Goal: Download file/media

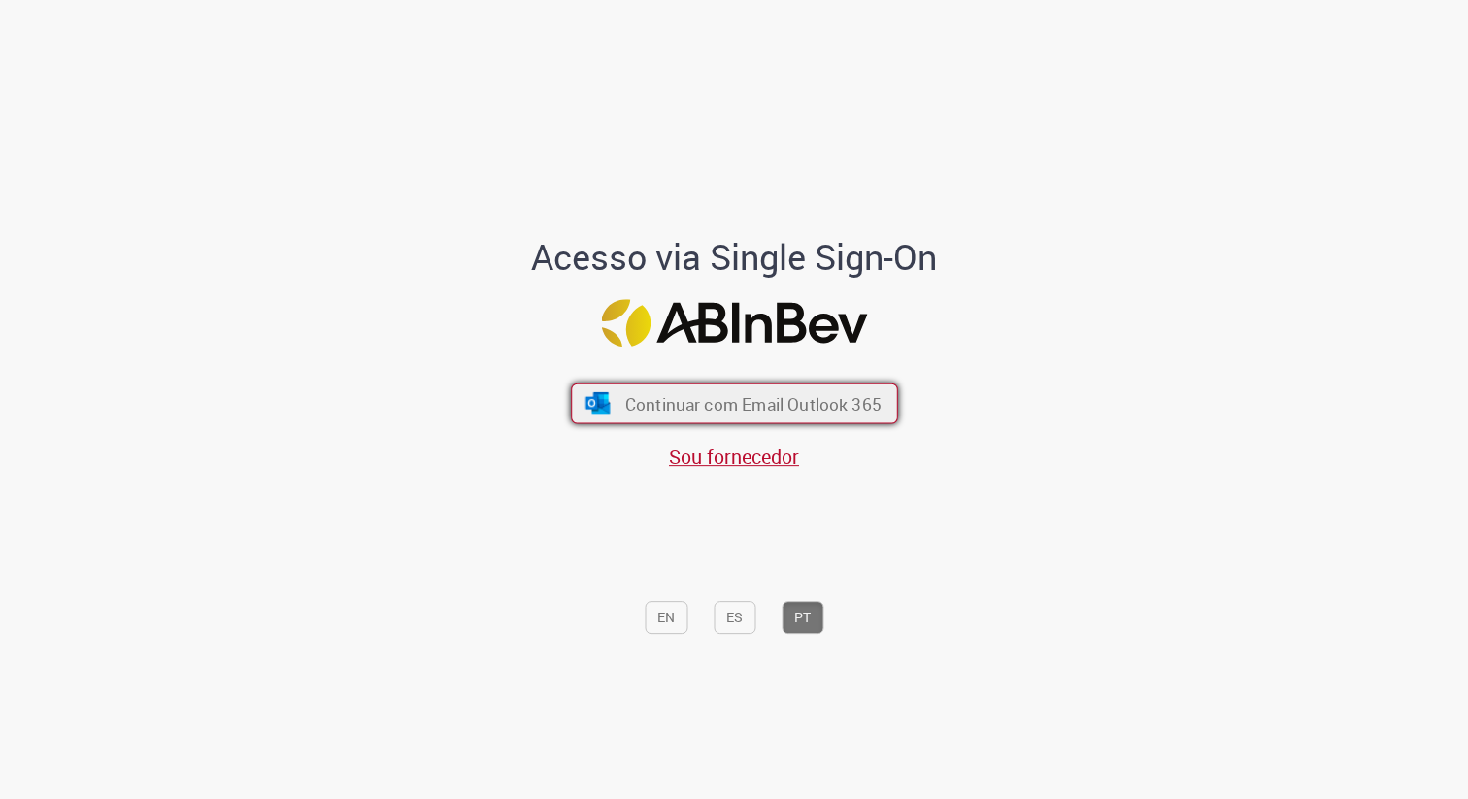
click at [756, 405] on span "Continuar com Email Outlook 365" at bounding box center [752, 403] width 256 height 22
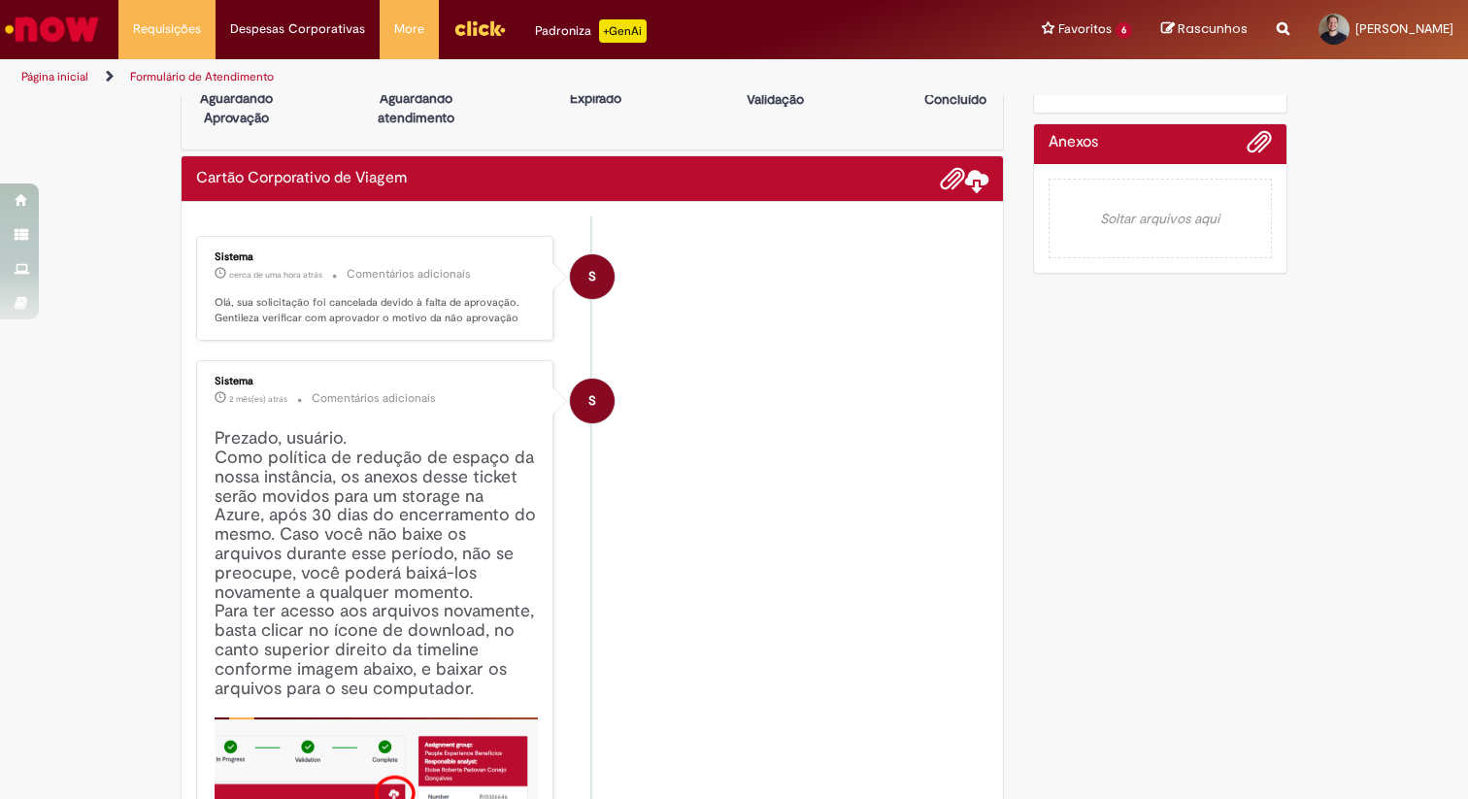
scroll to position [52, 0]
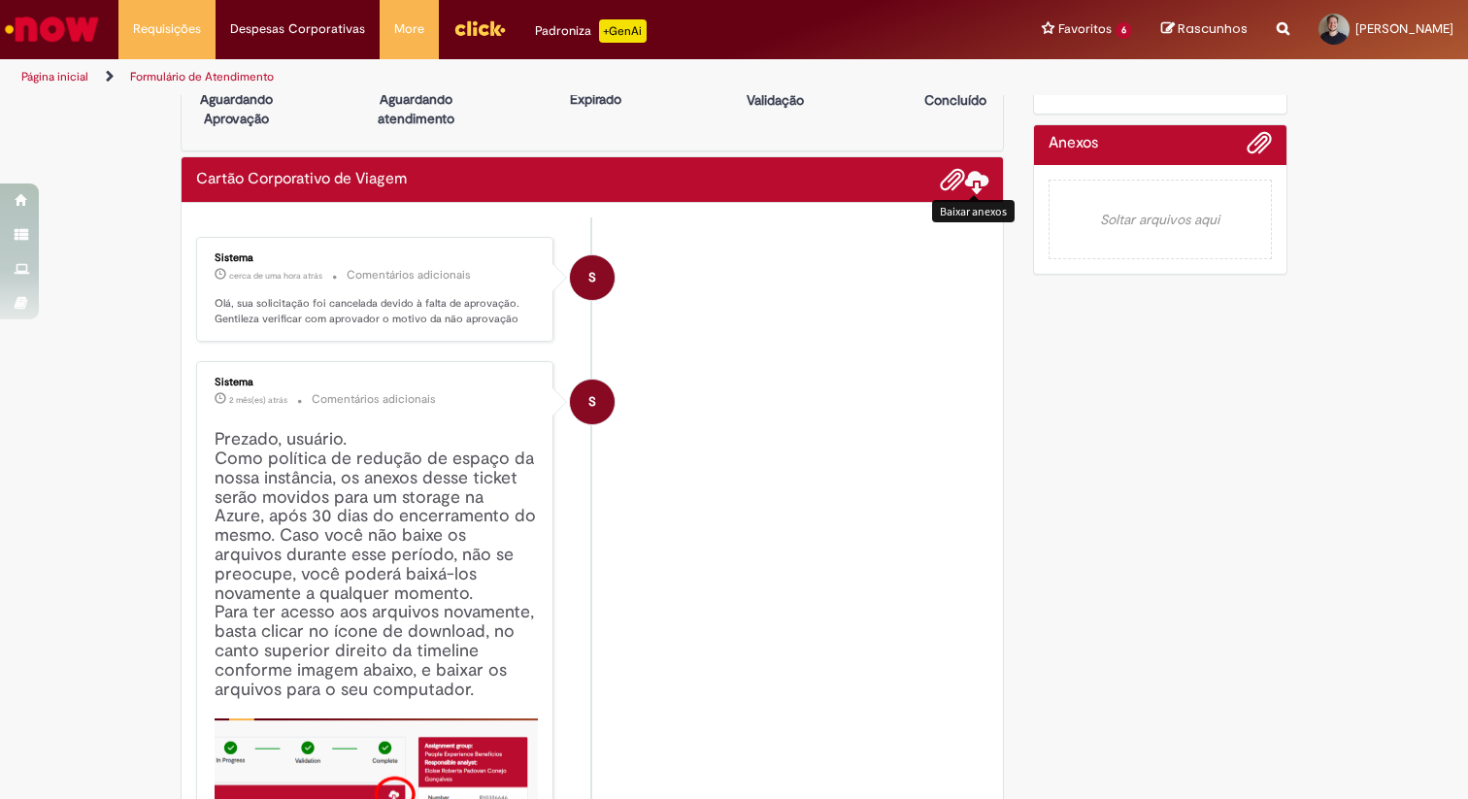
click at [979, 175] on span at bounding box center [976, 180] width 23 height 23
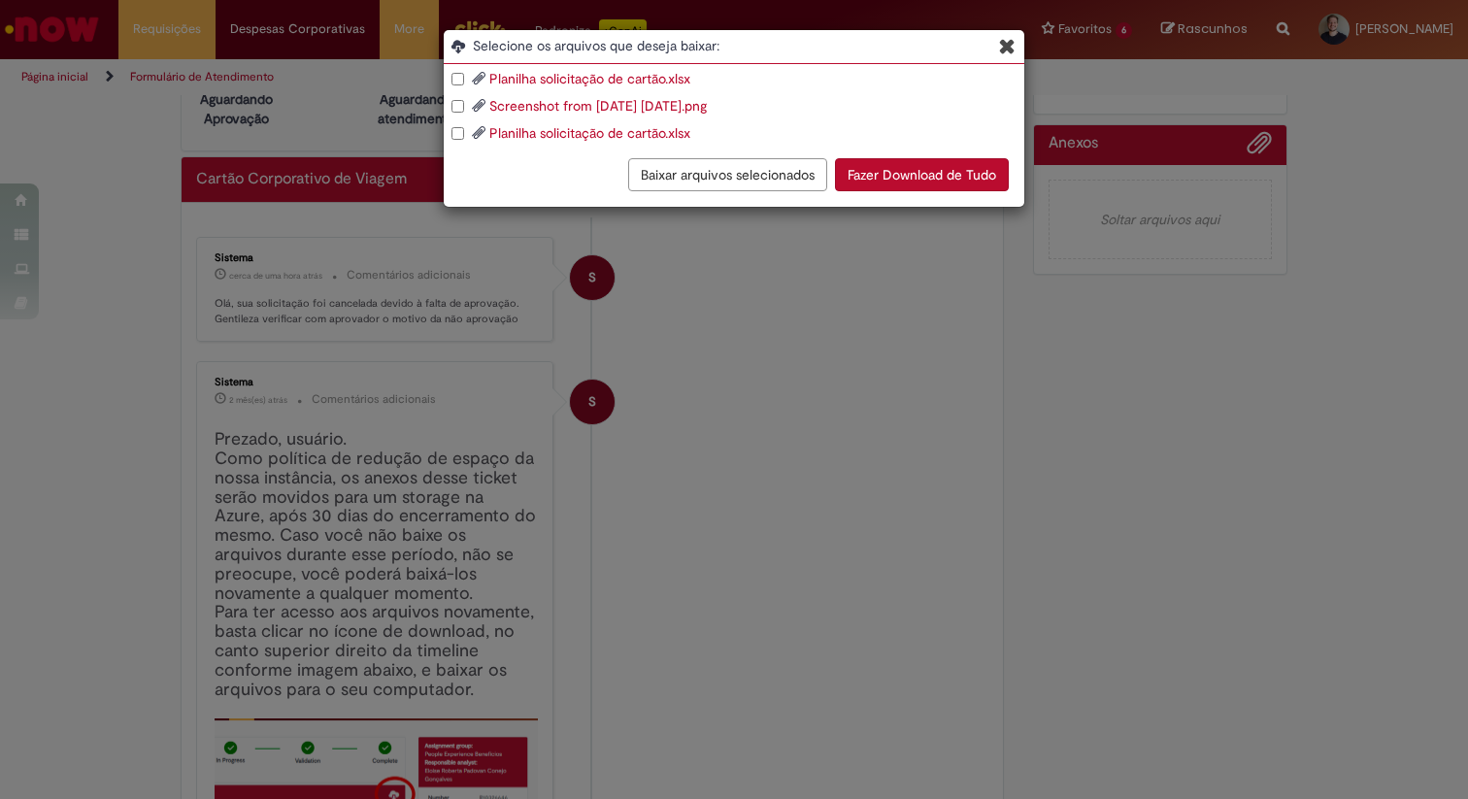
click at [883, 172] on button "Fazer Download de Tudo" at bounding box center [922, 174] width 174 height 33
click at [684, 176] on button "Baixar arquivos selecionados" at bounding box center [727, 174] width 199 height 33
click at [896, 181] on button "Fazer Download de Tudo" at bounding box center [922, 174] width 174 height 33
click at [1004, 41] on icon "Blob Storage Download Modal" at bounding box center [1007, 46] width 17 height 20
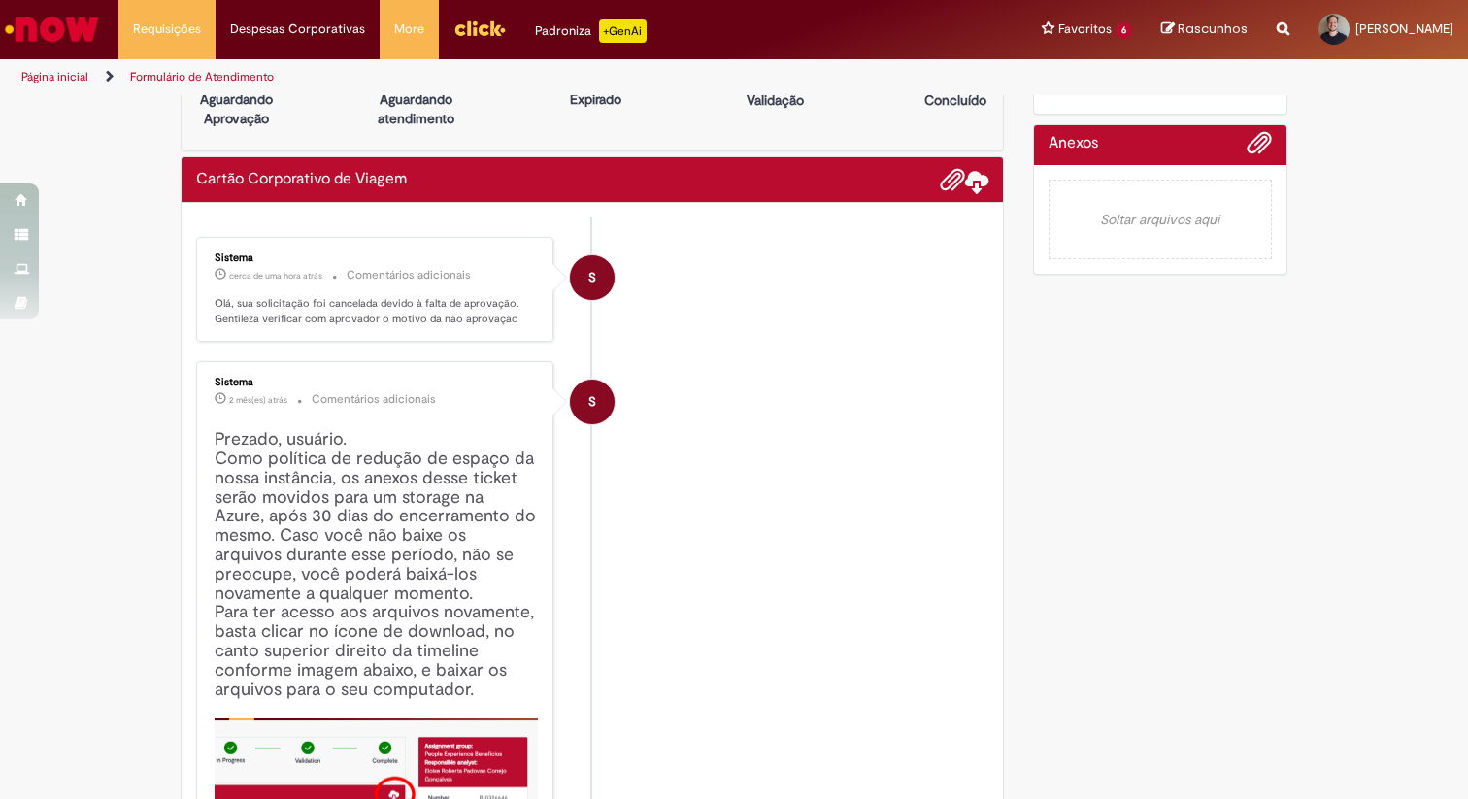
click at [40, 28] on img "Ir para a Homepage" at bounding box center [52, 29] width 100 height 39
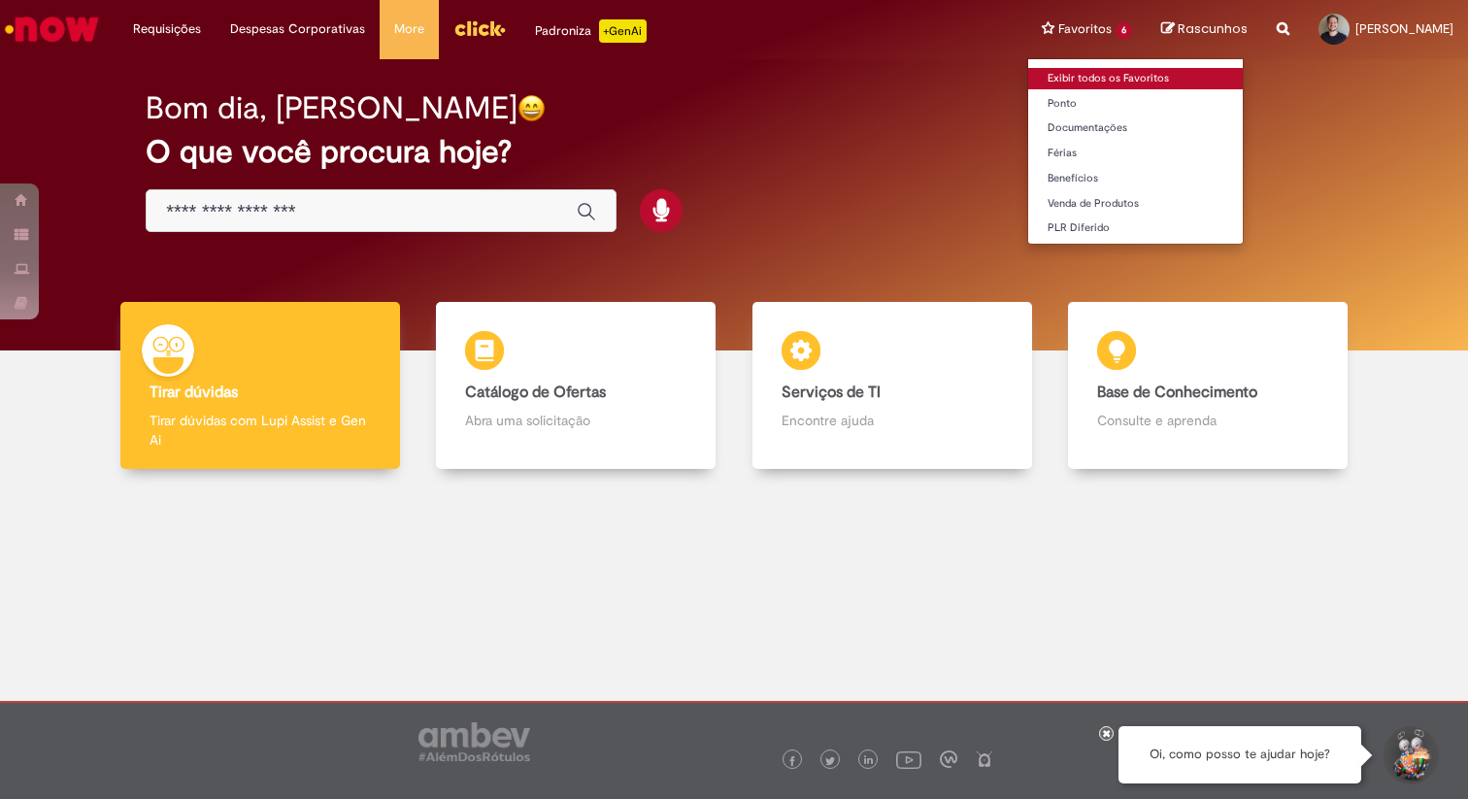
click at [1037, 75] on link "Exibir todos os Favoritos" at bounding box center [1135, 78] width 215 height 21
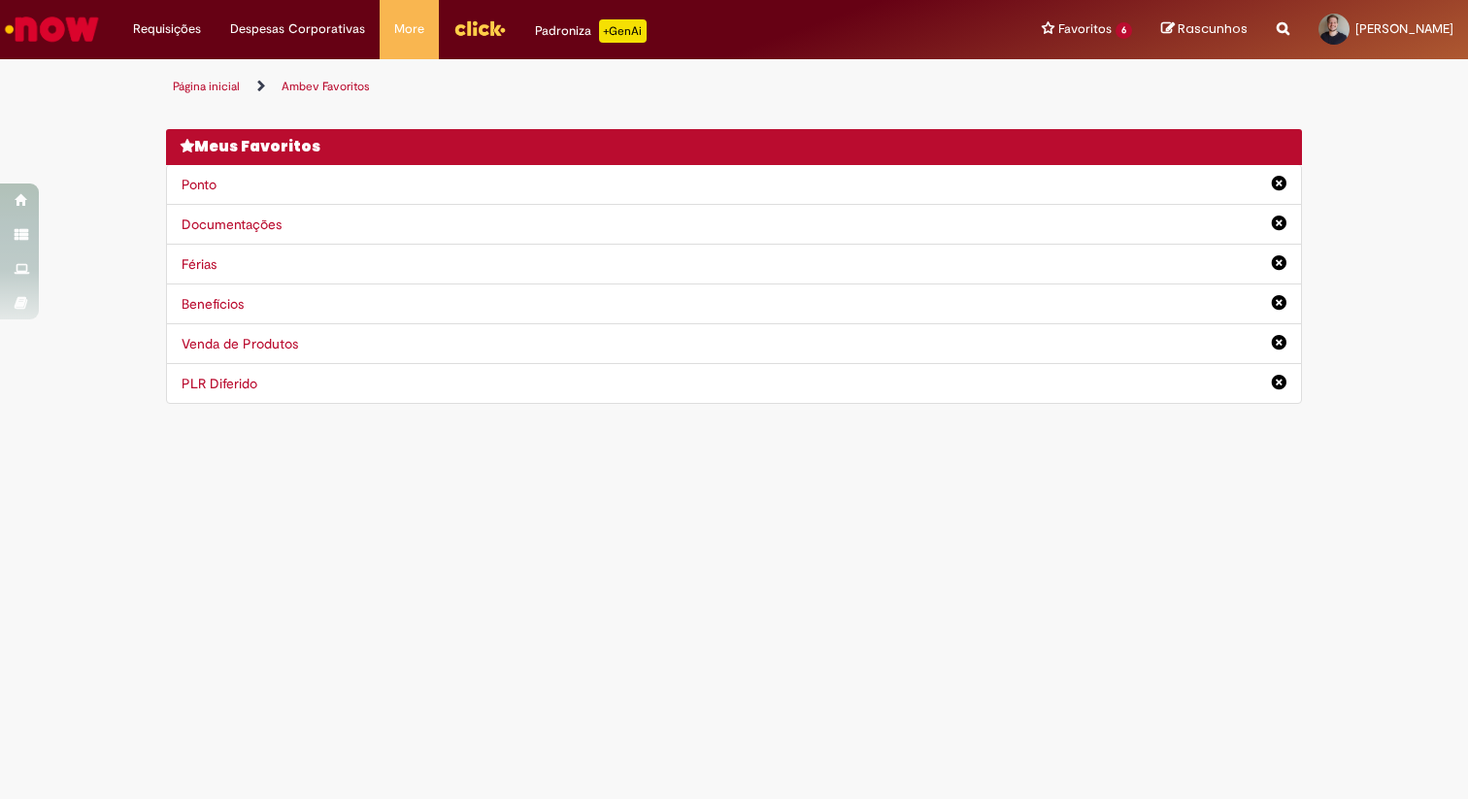
click at [518, 539] on main "Ambev Favoritos Página inicial Ambev Favoritos Você não tem nenhum favoritos De…" at bounding box center [734, 429] width 1468 height 740
